Goal: Task Accomplishment & Management: Manage account settings

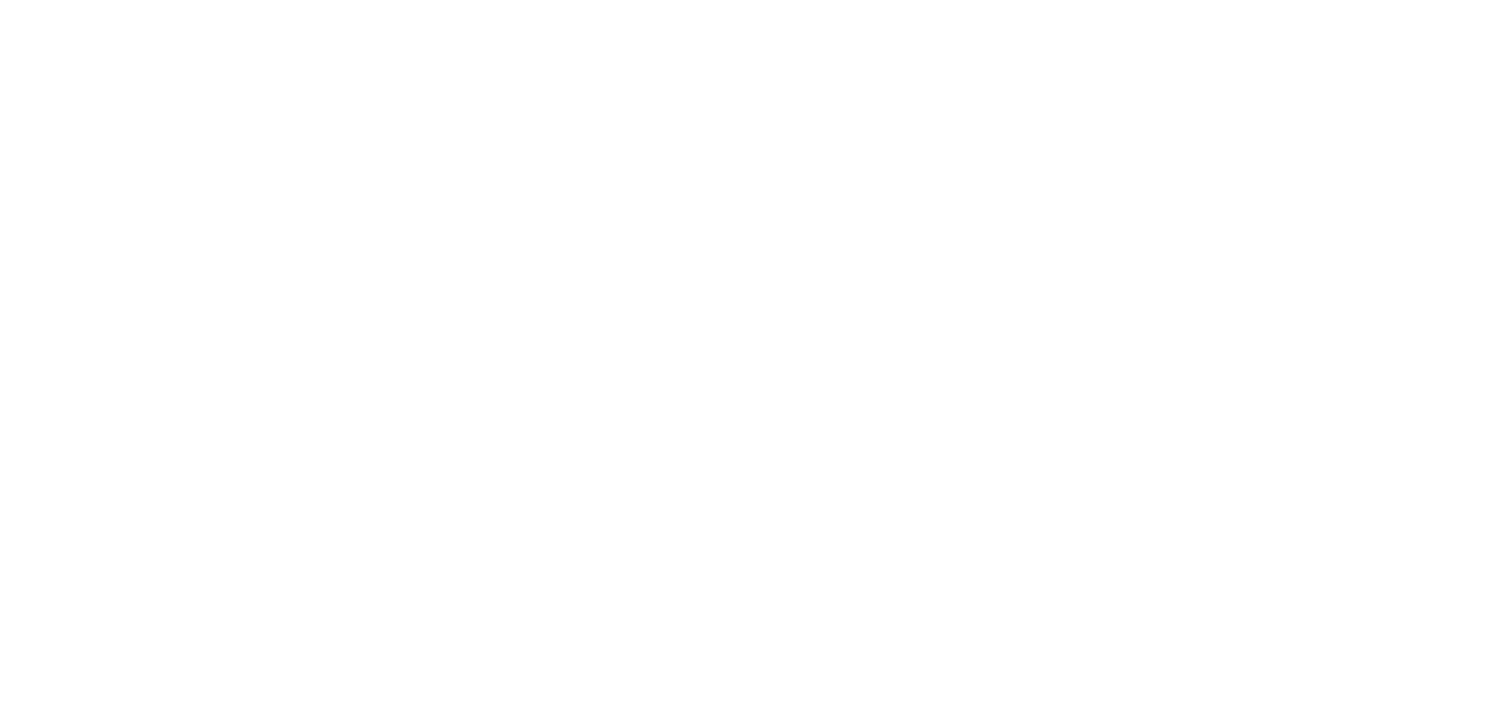
select select "*"
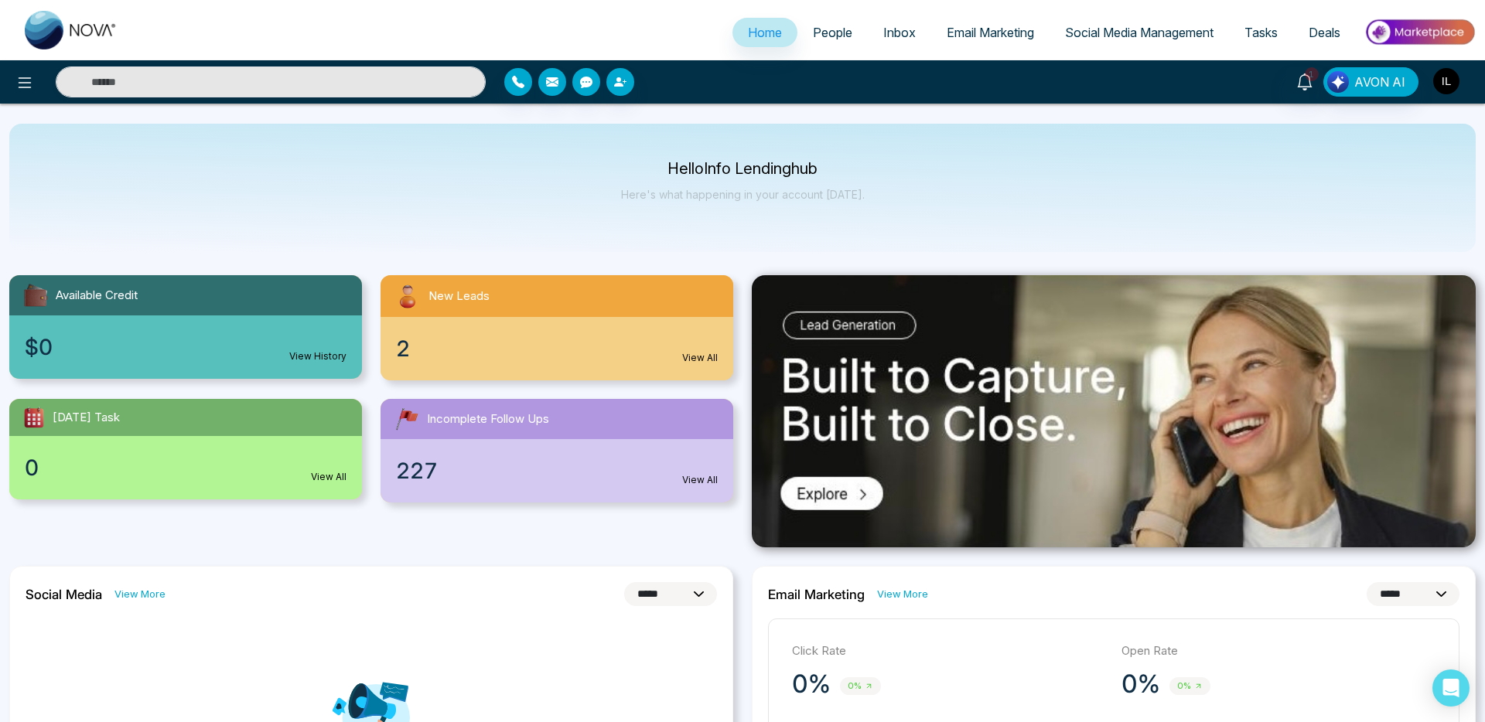
click at [1451, 81] on img "button" at bounding box center [1446, 81] width 26 height 26
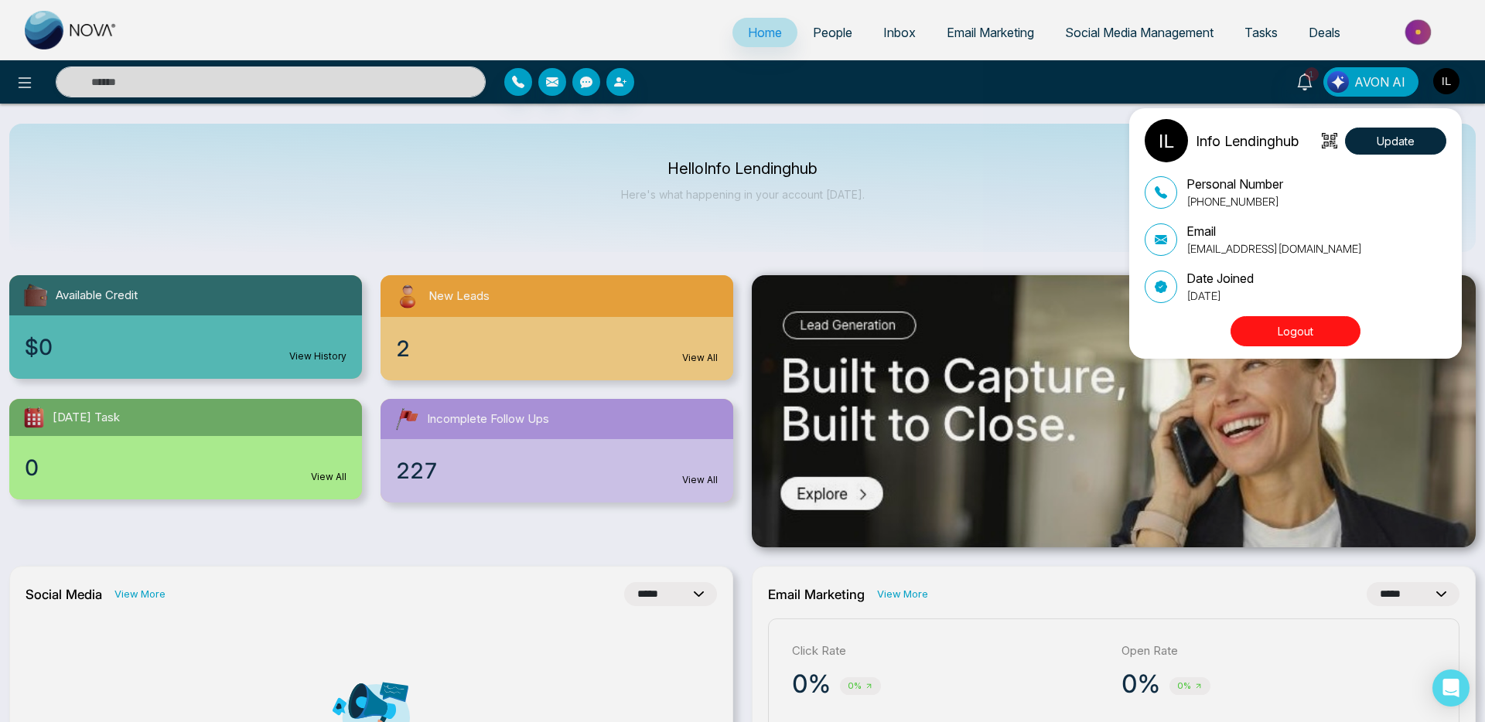
click at [827, 36] on div "Info Lendinghub Update Personal Number [PHONE_NUMBER] Email [EMAIL_ADDRESS][DOM…" at bounding box center [742, 361] width 1485 height 722
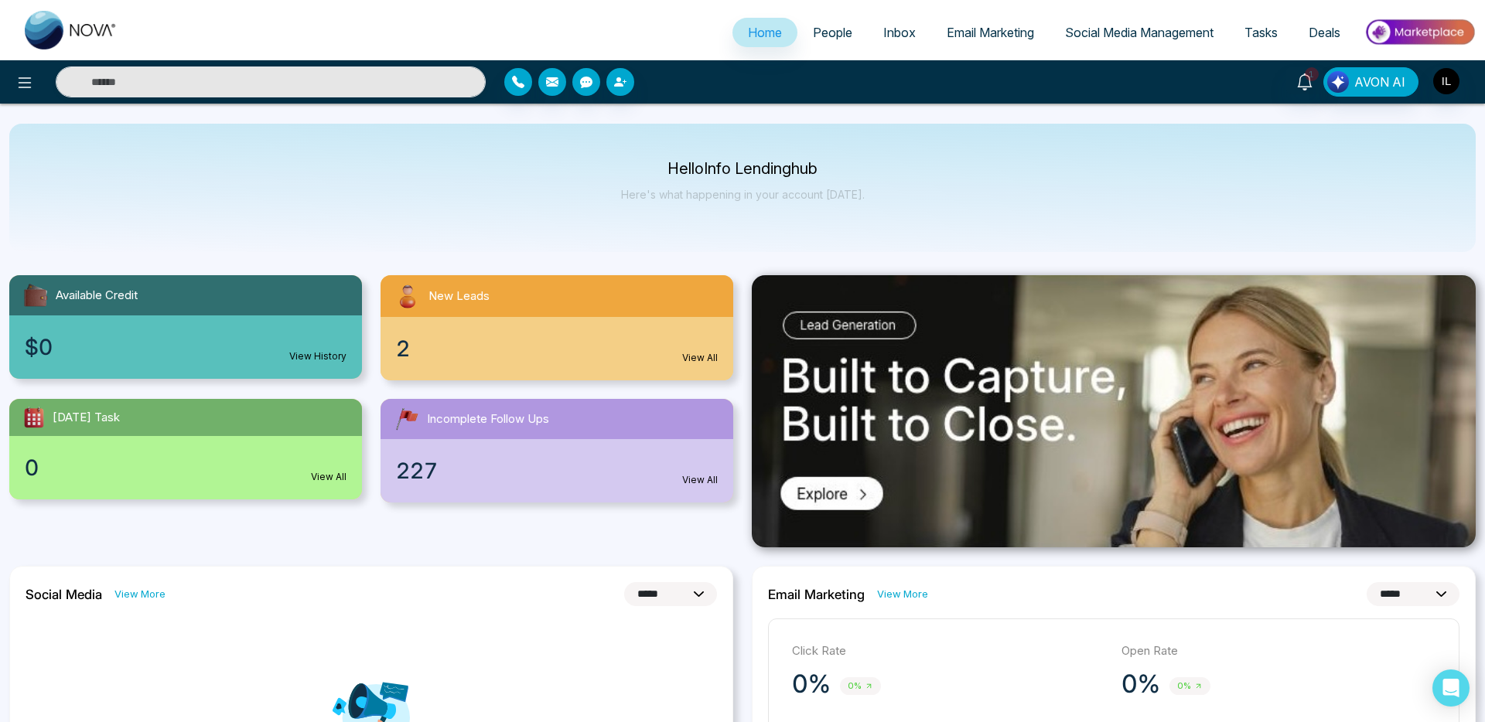
click at [826, 34] on span "People" at bounding box center [832, 32] width 39 height 15
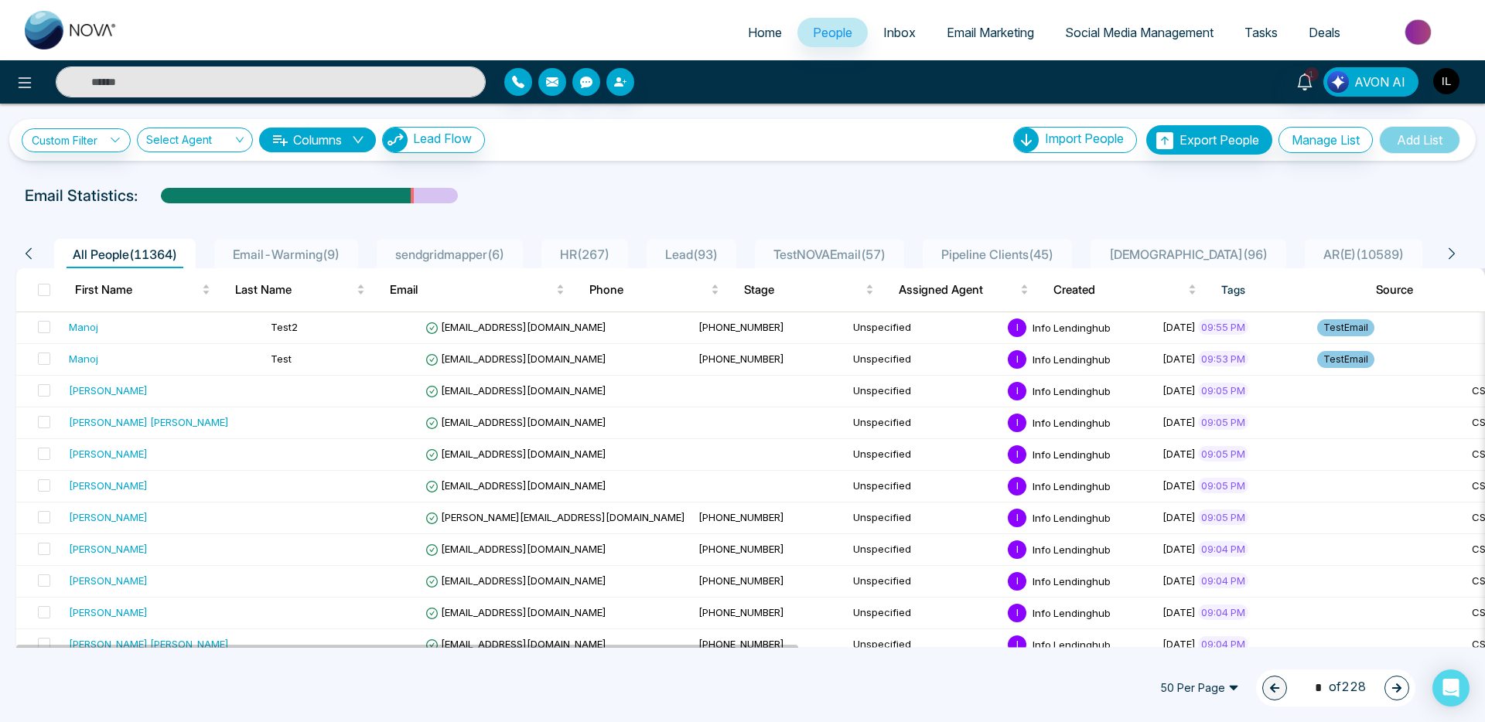
click at [1450, 89] on img "button" at bounding box center [1446, 81] width 26 height 26
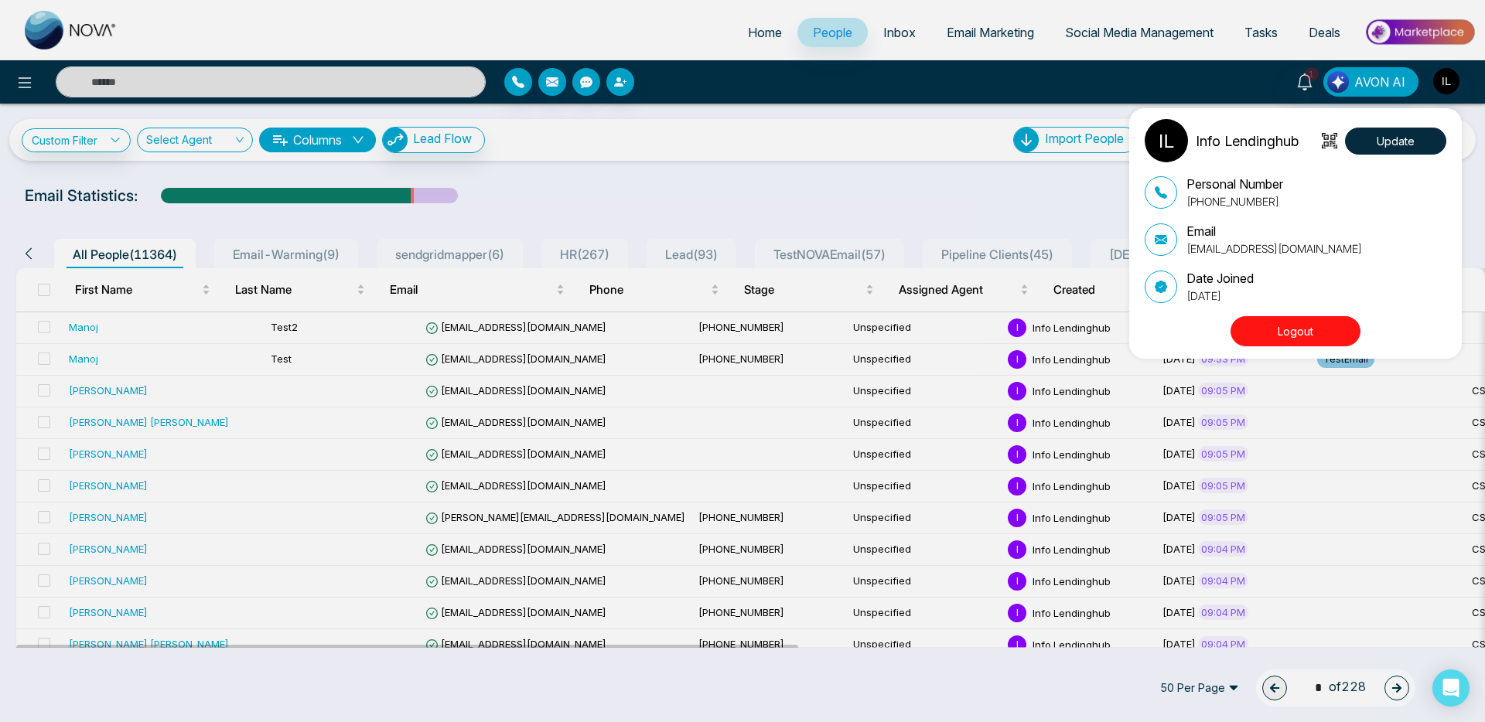
click at [1286, 340] on button "Logout" at bounding box center [1295, 331] width 130 height 30
